Goal: Communication & Community: Participate in discussion

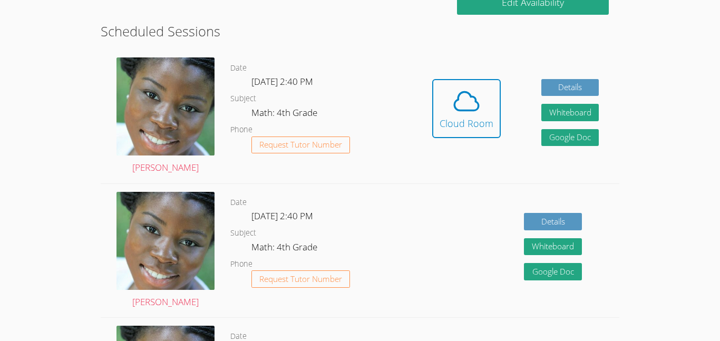
scroll to position [278, 0]
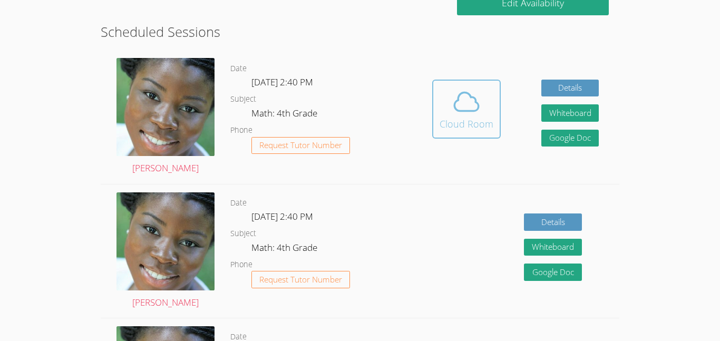
click at [462, 116] on div "Cloud Room" at bounding box center [467, 123] width 54 height 15
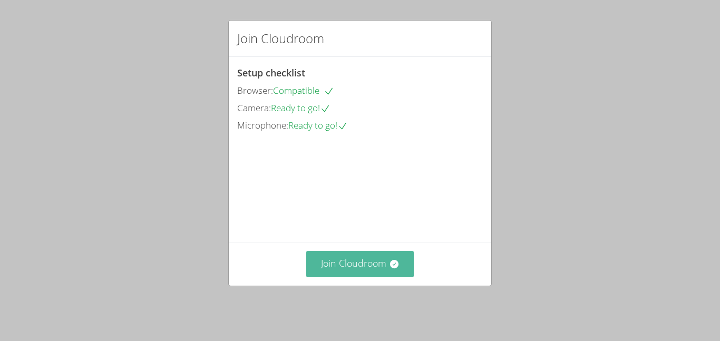
click at [318, 277] on button "Join Cloudroom" at bounding box center [360, 264] width 108 height 26
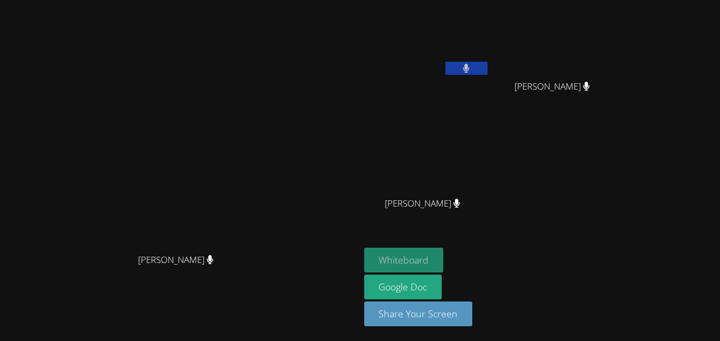
click at [444, 262] on button "Whiteboard" at bounding box center [404, 260] width 80 height 25
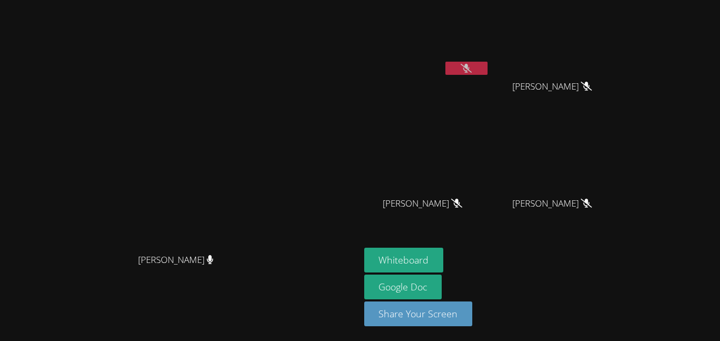
click at [472, 65] on icon at bounding box center [466, 68] width 11 height 9
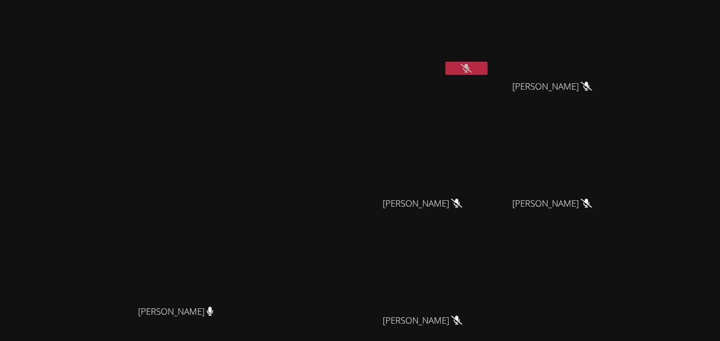
drag, startPoint x: 199, startPoint y: 99, endPoint x: 265, endPoint y: 188, distance: 110.5
click at [259, 188] on video at bounding box center [180, 201] width 158 height 198
click at [488, 62] on button at bounding box center [466, 68] width 42 height 13
click at [470, 66] on icon at bounding box center [466, 68] width 7 height 9
click at [472, 66] on icon at bounding box center [466, 68] width 11 height 9
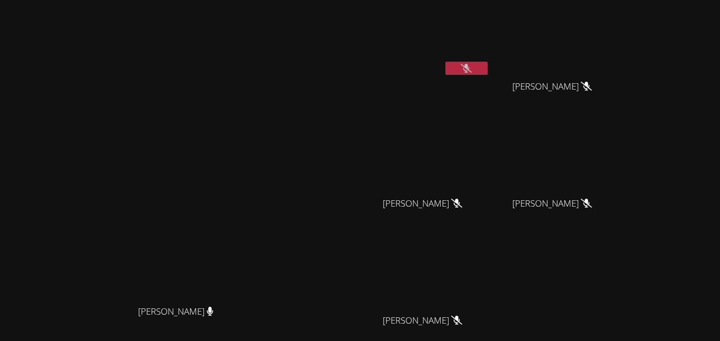
click at [488, 71] on button at bounding box center [466, 68] width 42 height 13
click at [488, 70] on button at bounding box center [466, 68] width 42 height 13
click at [488, 64] on button at bounding box center [466, 68] width 42 height 13
click at [488, 69] on button at bounding box center [466, 68] width 42 height 13
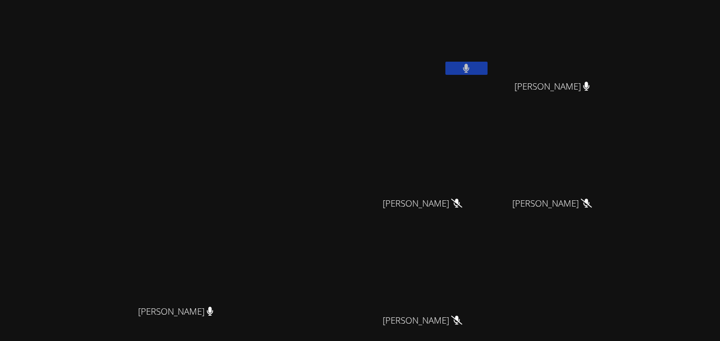
click at [488, 66] on button at bounding box center [466, 68] width 42 height 13
click at [488, 71] on button at bounding box center [466, 68] width 42 height 13
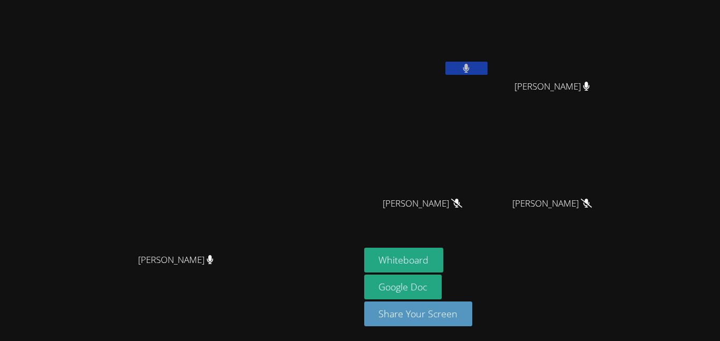
click at [488, 70] on button at bounding box center [466, 68] width 42 height 13
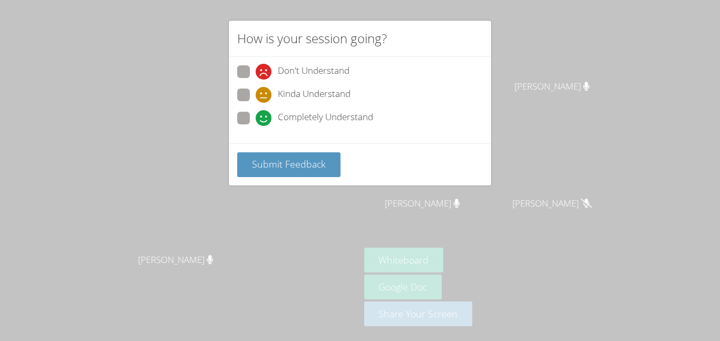
click at [303, 91] on span "Kinda Understand" at bounding box center [314, 95] width 73 height 16
click at [265, 91] on input "Kinda Understand" at bounding box center [260, 93] width 9 height 9
radio input "true"
click at [307, 160] on span "Submit Feedback" at bounding box center [289, 164] width 74 height 13
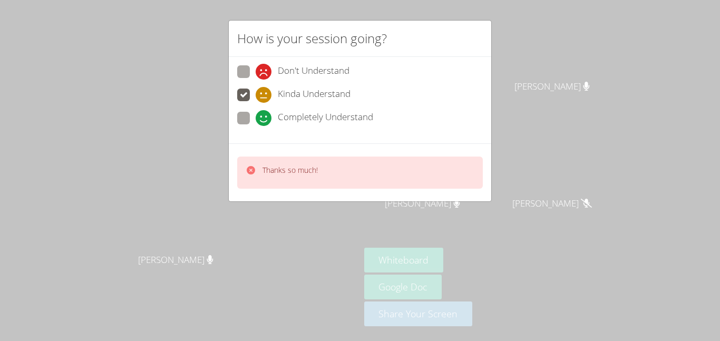
click at [179, 164] on div "How is your session going? Don't Understand Kinda Understand Completely Underst…" at bounding box center [360, 170] width 720 height 341
click at [293, 178] on div "Thanks so much!" at bounding box center [290, 172] width 55 height 15
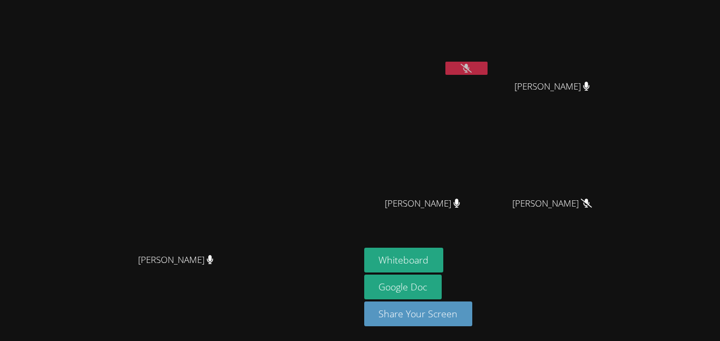
click at [259, 178] on video at bounding box center [180, 150] width 158 height 198
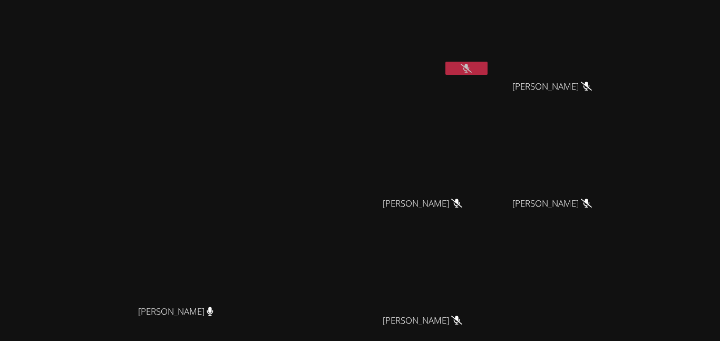
click at [472, 69] on icon at bounding box center [466, 68] width 11 height 9
click at [488, 71] on button at bounding box center [466, 68] width 42 height 13
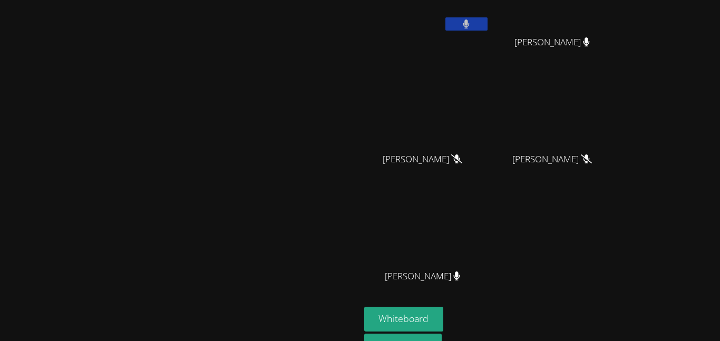
scroll to position [2, 0]
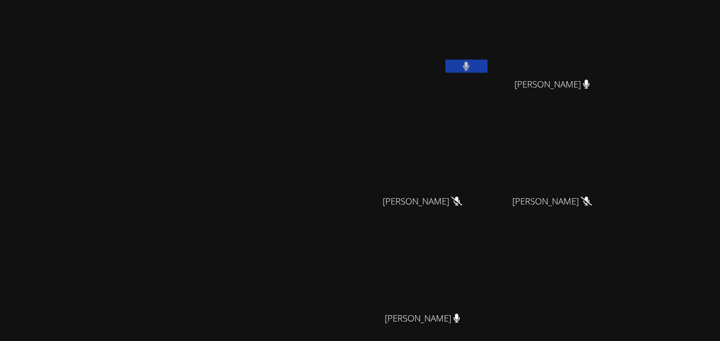
click at [490, 59] on video at bounding box center [426, 37] width 125 height 71
click at [488, 66] on button at bounding box center [466, 66] width 42 height 13
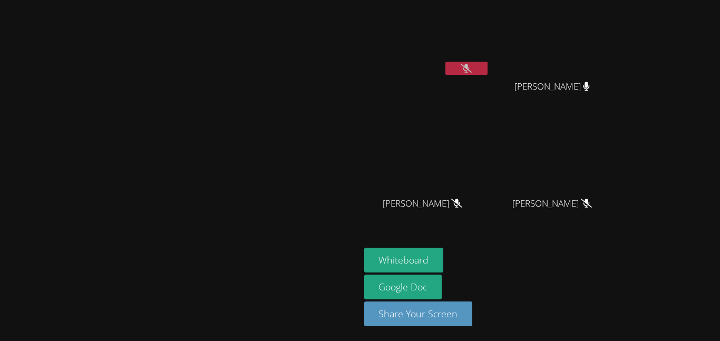
scroll to position [0, 0]
click at [134, 82] on video at bounding box center [180, 150] width 158 height 198
click at [488, 69] on button at bounding box center [466, 68] width 42 height 13
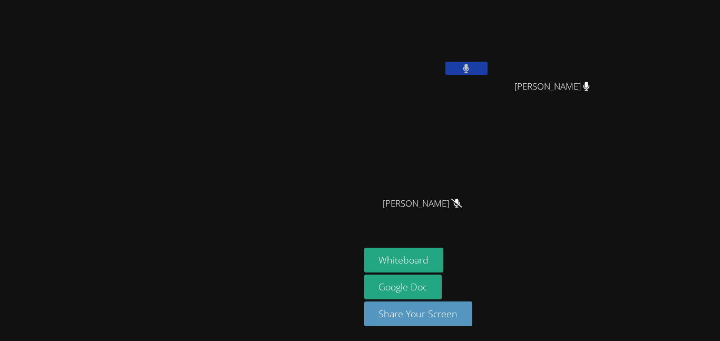
click at [488, 69] on button at bounding box center [466, 68] width 42 height 13
click at [488, 67] on button at bounding box center [466, 68] width 42 height 13
click at [472, 64] on icon at bounding box center [466, 68] width 11 height 9
click at [488, 74] on button at bounding box center [466, 68] width 42 height 13
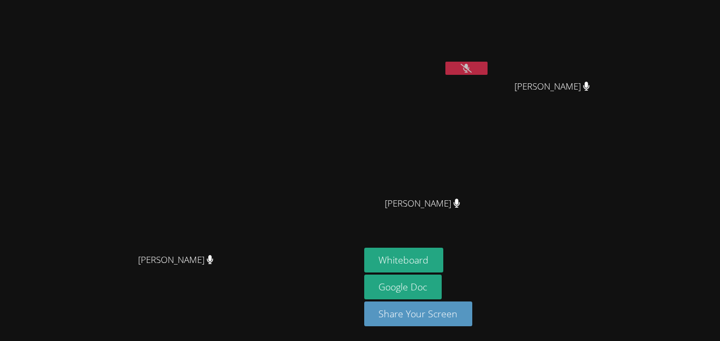
click at [488, 65] on button at bounding box center [466, 68] width 42 height 13
